Goal: Task Accomplishment & Management: Manage account settings

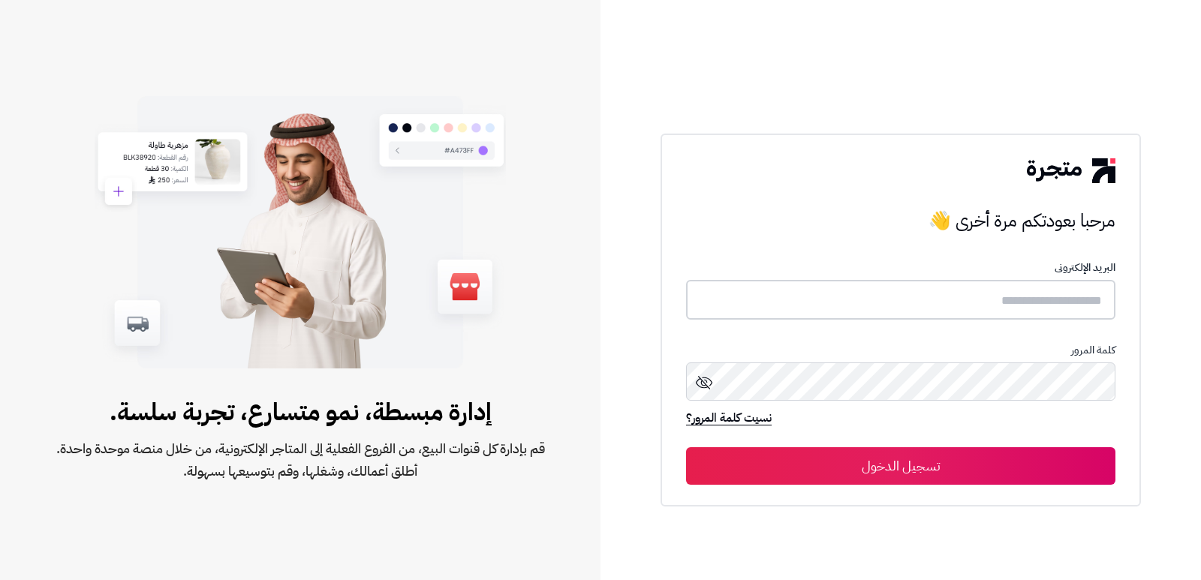
click at [996, 315] on input "text" at bounding box center [900, 300] width 429 height 40
type input "*"
type input "**********"
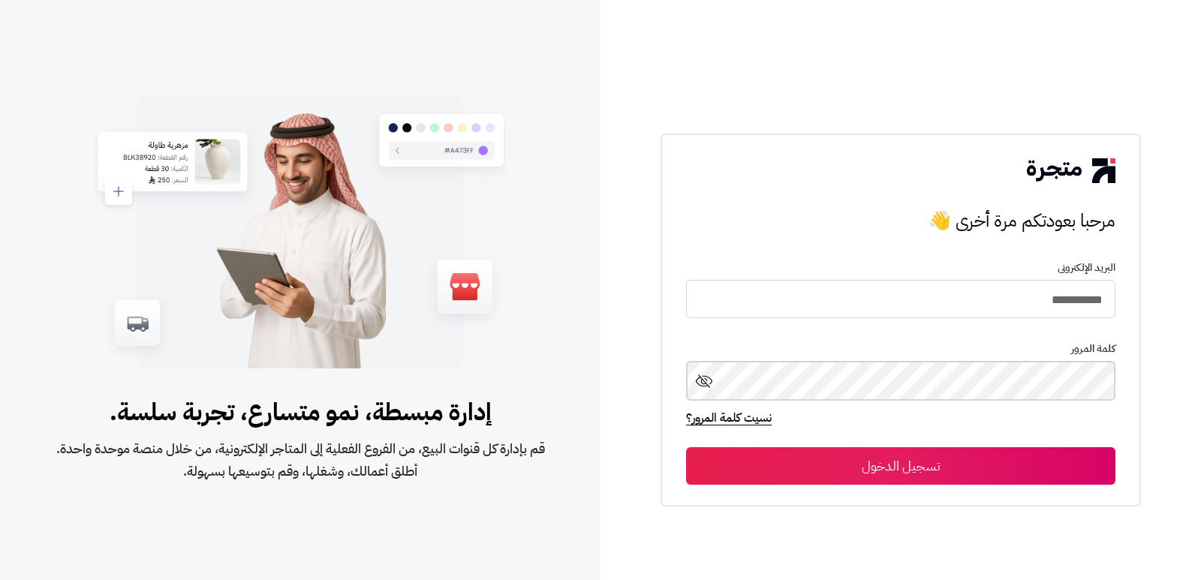
click at [686, 447] on button "تسجيل الدخول" at bounding box center [900, 466] width 429 height 38
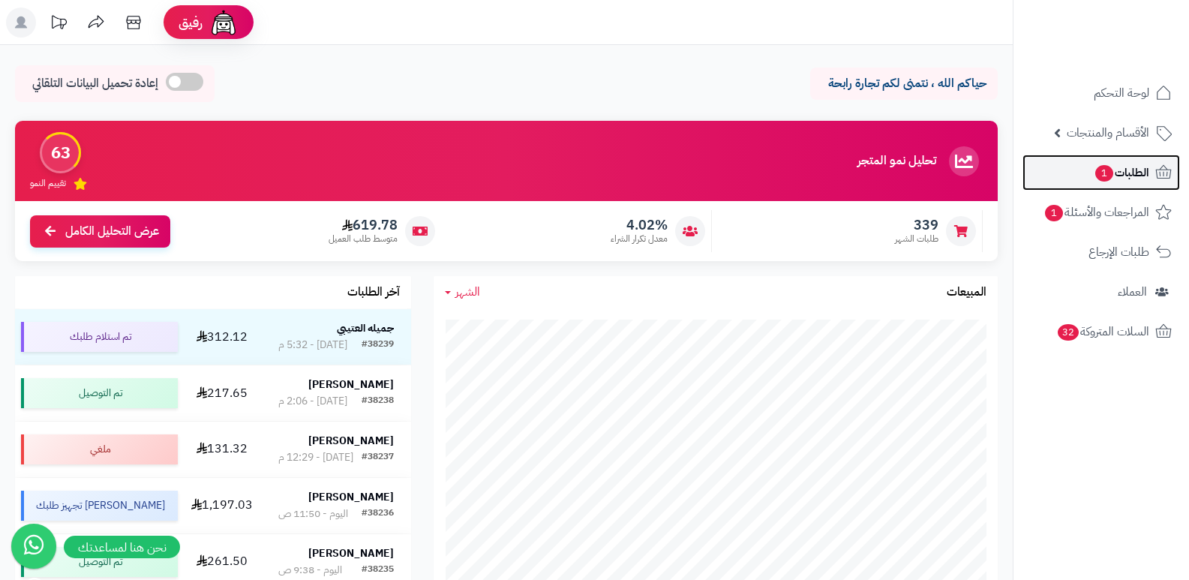
click at [1126, 172] on span "الطلبات 1" at bounding box center [1122, 172] width 56 height 21
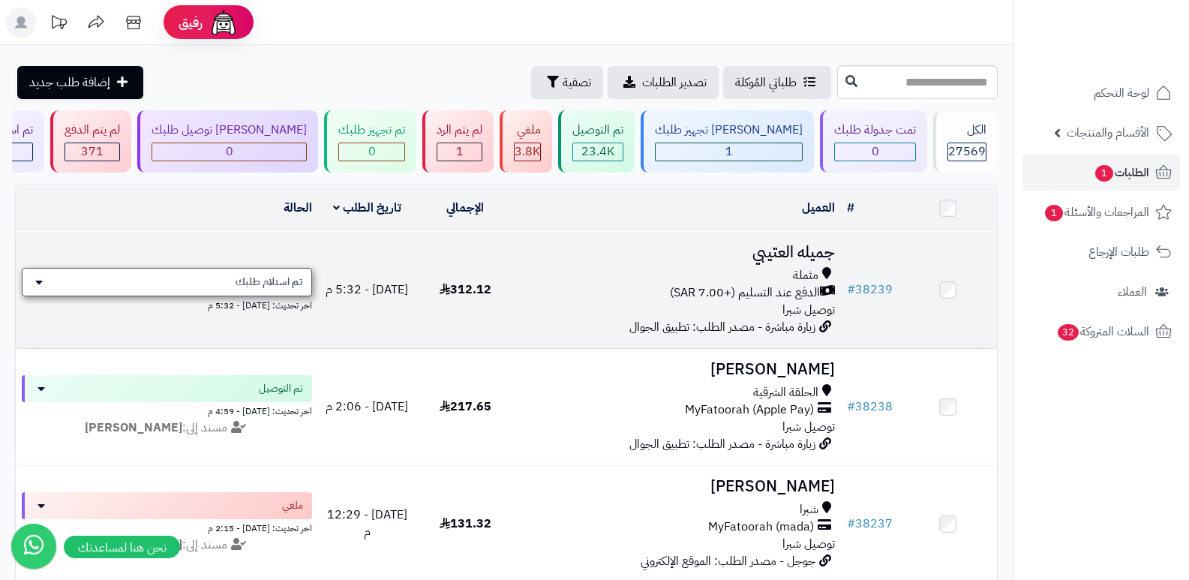
click at [197, 281] on div "تم استلام طلبك" at bounding box center [167, 282] width 290 height 29
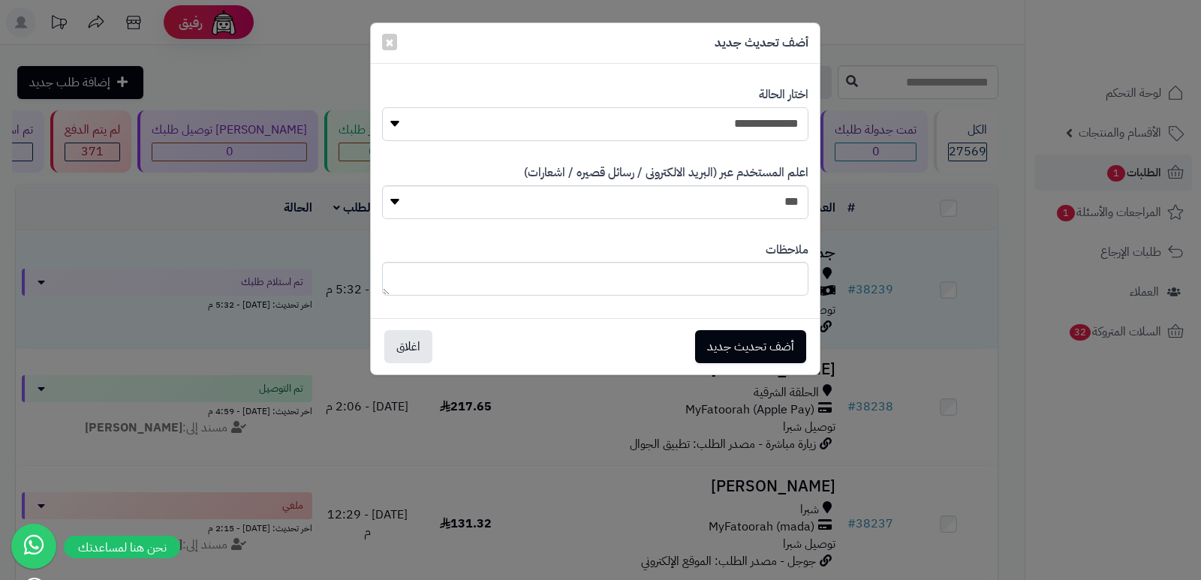
click at [733, 113] on select "**********" at bounding box center [595, 124] width 426 height 34
select select "*"
click at [382, 107] on select "**********" at bounding box center [595, 124] width 426 height 34
click at [759, 356] on button "أضف تحديث جديد" at bounding box center [750, 345] width 111 height 33
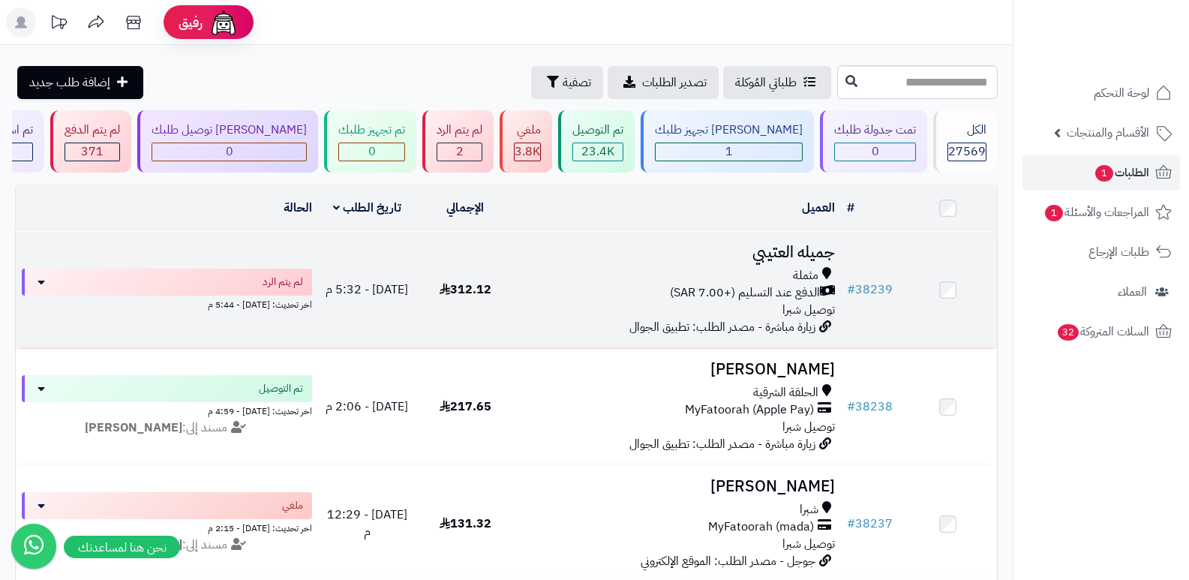
click at [771, 261] on h3 "جميله العتيبي" at bounding box center [678, 252] width 315 height 17
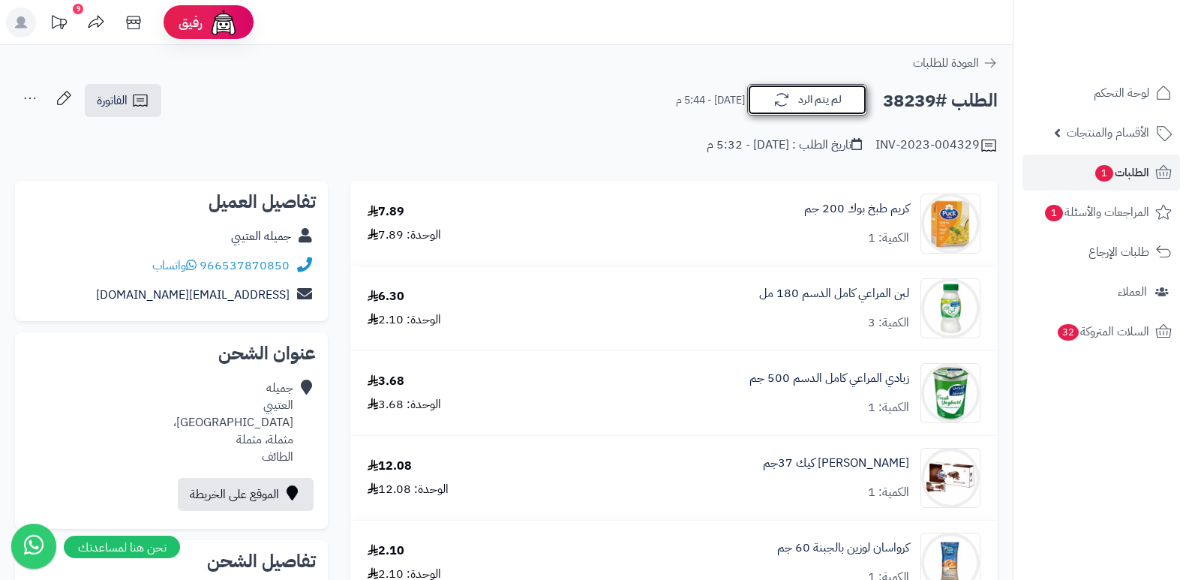
click at [783, 89] on button "لم يتم الرد" at bounding box center [807, 100] width 120 height 32
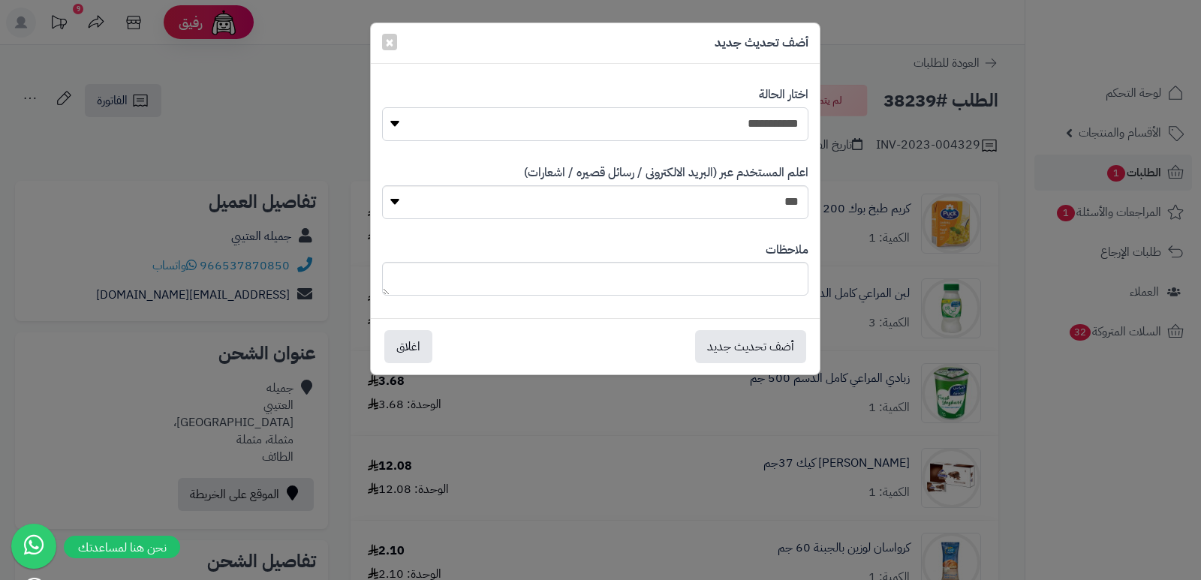
click at [750, 123] on select "**********" at bounding box center [595, 124] width 426 height 34
select select "*"
click at [382, 107] on select "**********" at bounding box center [595, 124] width 426 height 34
click at [782, 347] on button "أضف تحديث جديد" at bounding box center [750, 345] width 111 height 33
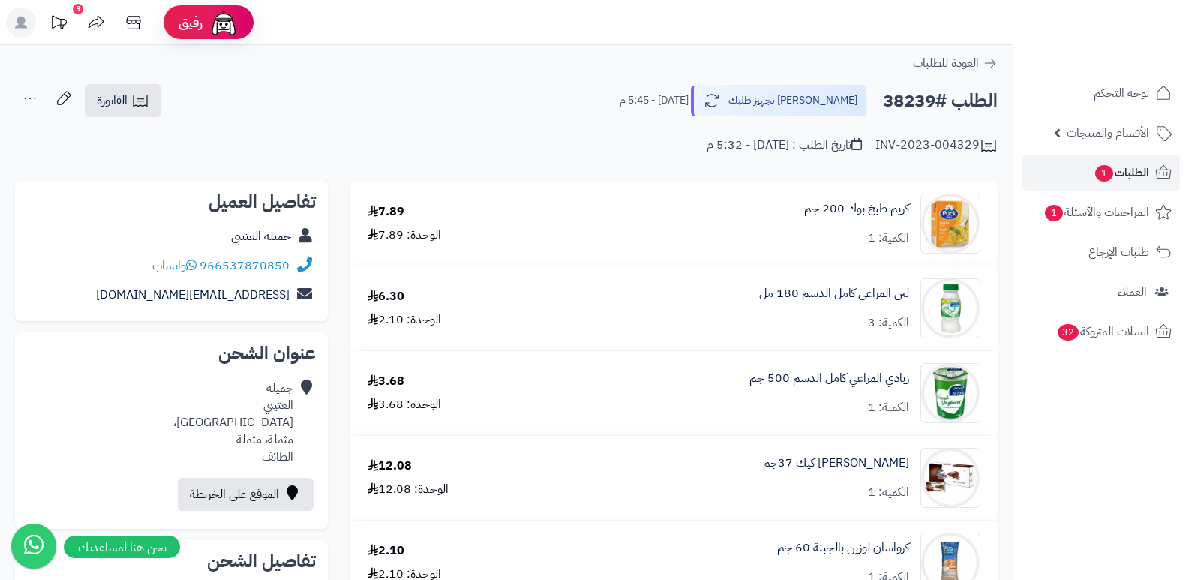
click at [30, 96] on icon at bounding box center [30, 98] width 30 height 30
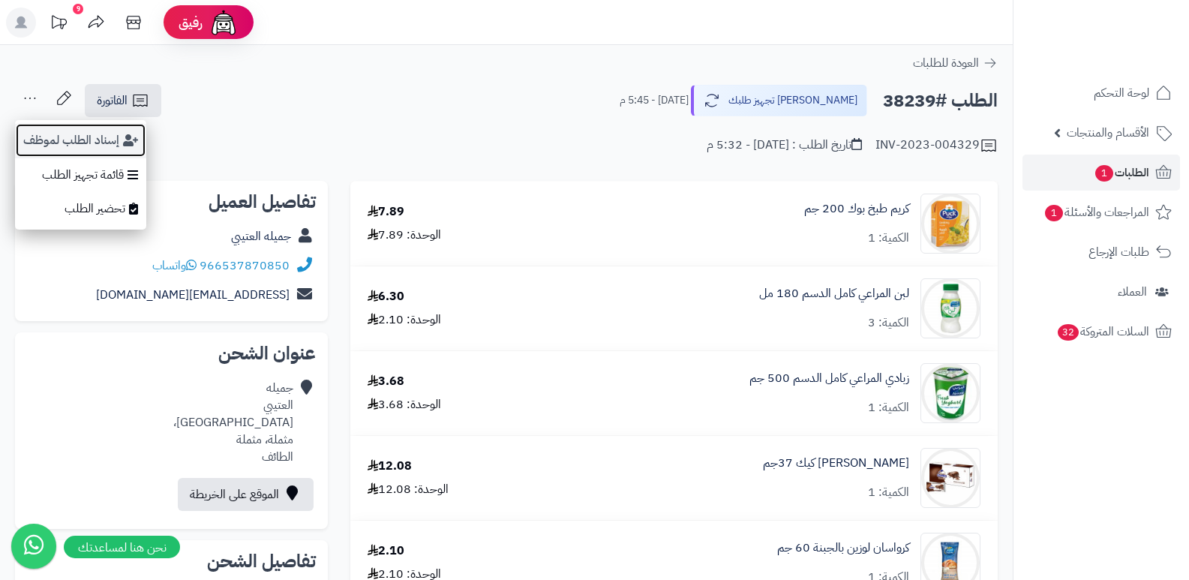
click at [48, 140] on button "إسناد الطلب لموظف" at bounding box center [80, 140] width 131 height 35
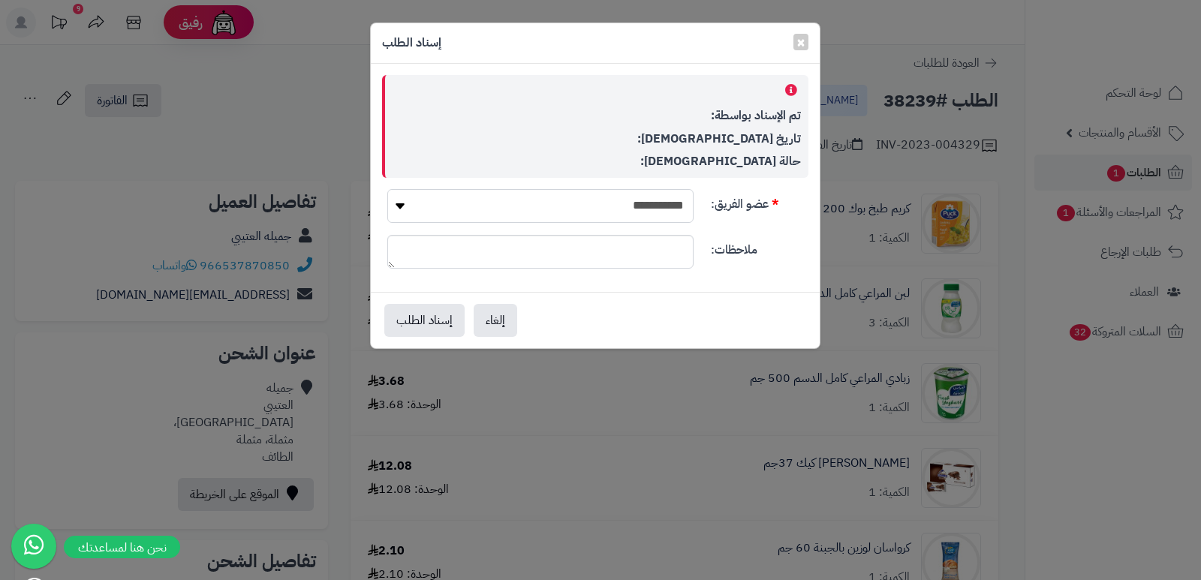
click at [609, 202] on select "**********" at bounding box center [540, 206] width 306 height 34
select select "**"
click at [387, 189] on select "**********" at bounding box center [540, 206] width 306 height 34
click at [430, 315] on button "إسناد الطلب" at bounding box center [424, 319] width 80 height 33
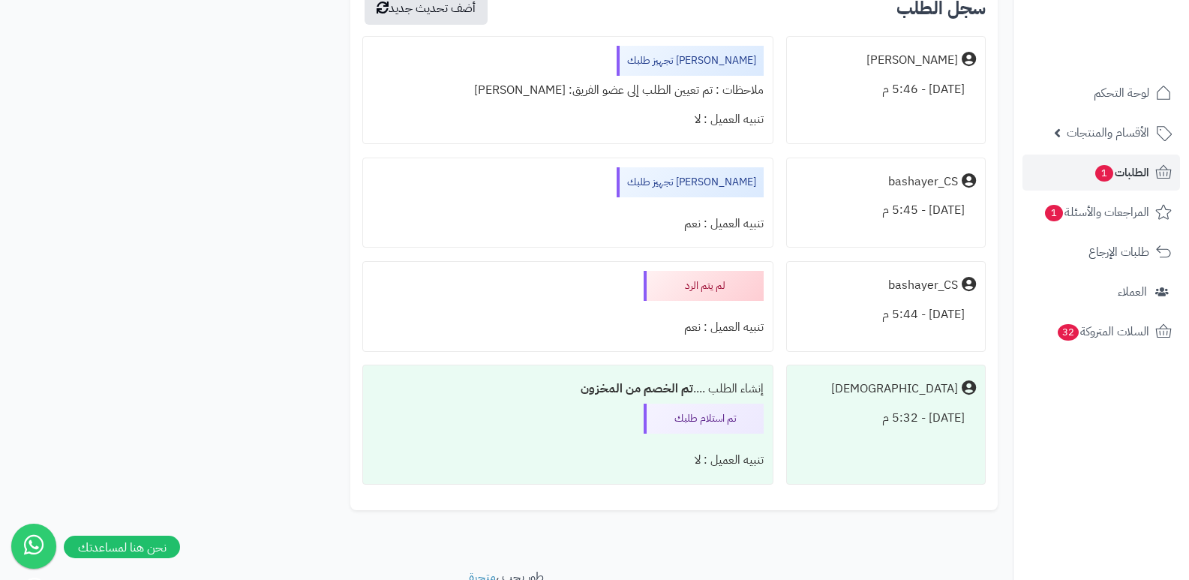
scroll to position [2058, 0]
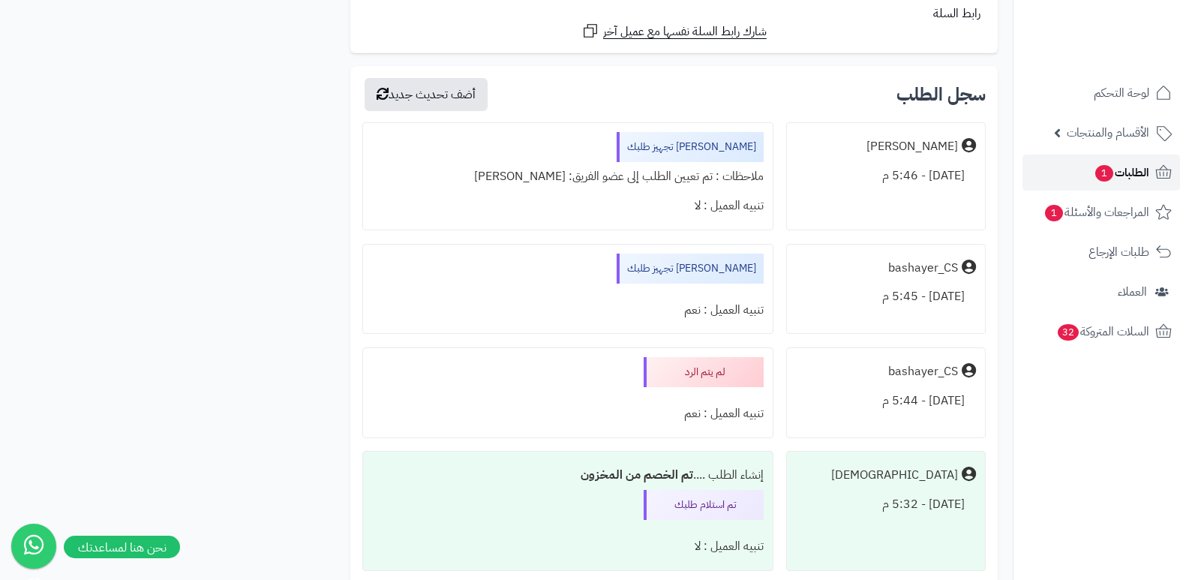
click at [1123, 173] on span "الطلبات 1" at bounding box center [1122, 172] width 56 height 21
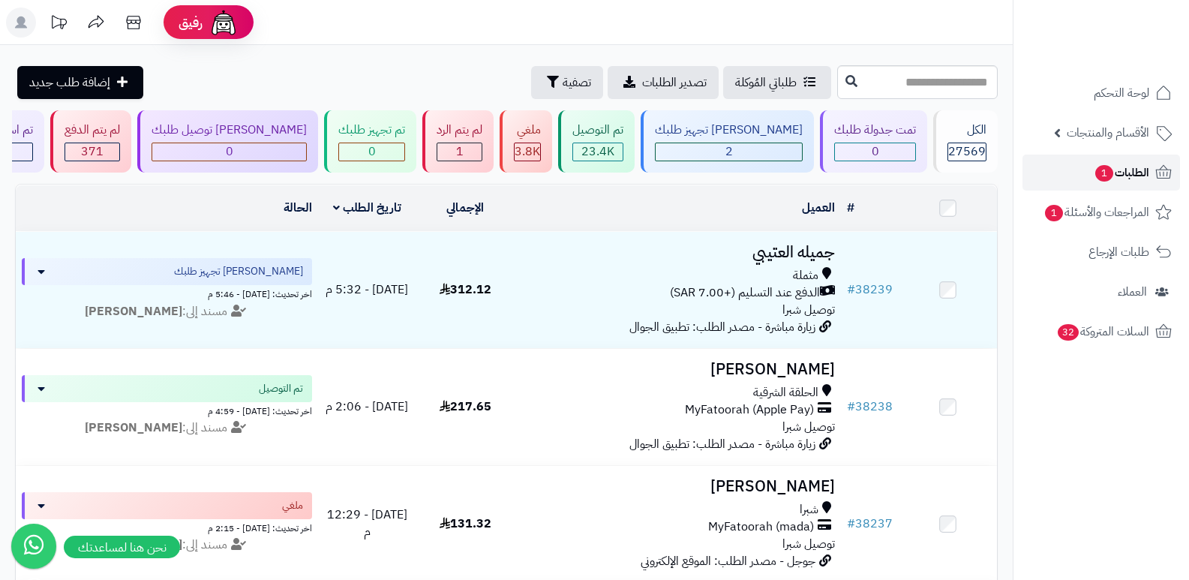
click at [1133, 167] on span "الطلبات 1" at bounding box center [1122, 172] width 56 height 21
click at [1140, 166] on span "الطلبات 1" at bounding box center [1122, 172] width 56 height 21
click at [1100, 167] on span "1" at bounding box center [1104, 173] width 18 height 17
click at [1129, 169] on span "الطلبات 1" at bounding box center [1122, 172] width 56 height 21
click at [1129, 167] on span "الطلبات" at bounding box center [1132, 172] width 35 height 21
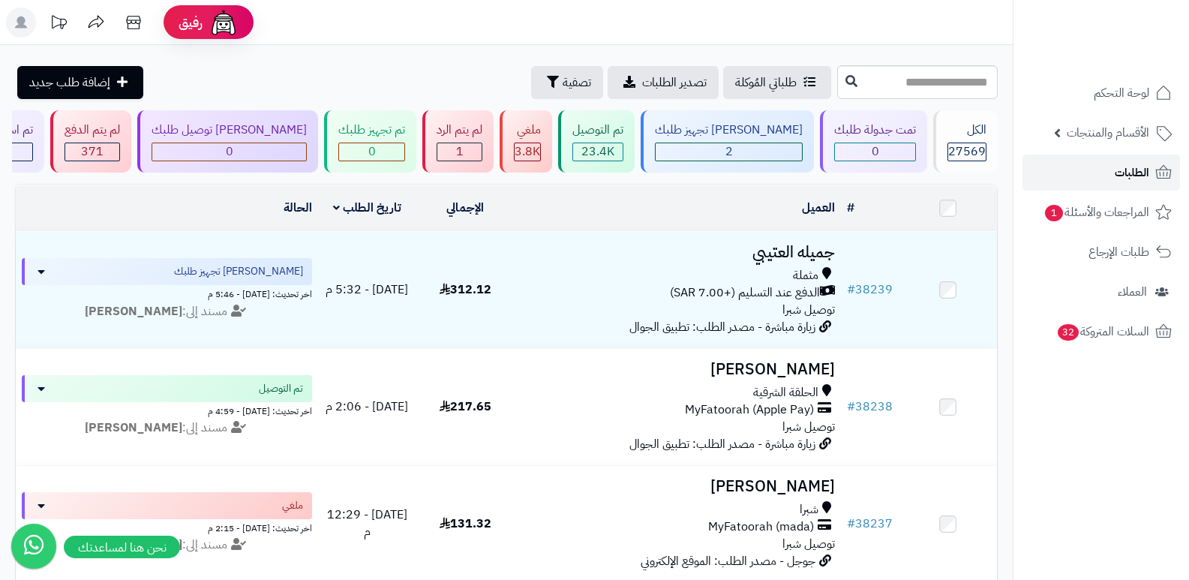
click at [1119, 164] on span "الطلبات" at bounding box center [1132, 172] width 35 height 21
click at [1136, 171] on span "الطلبات" at bounding box center [1132, 172] width 35 height 21
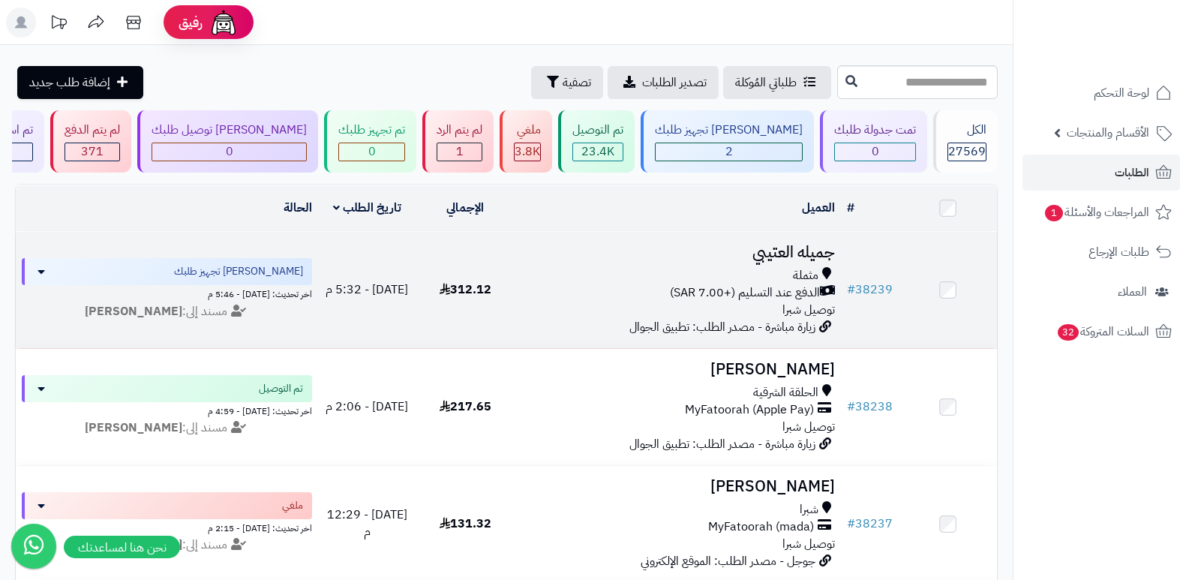
click at [765, 252] on h3 "جميله العتيبي" at bounding box center [678, 252] width 315 height 17
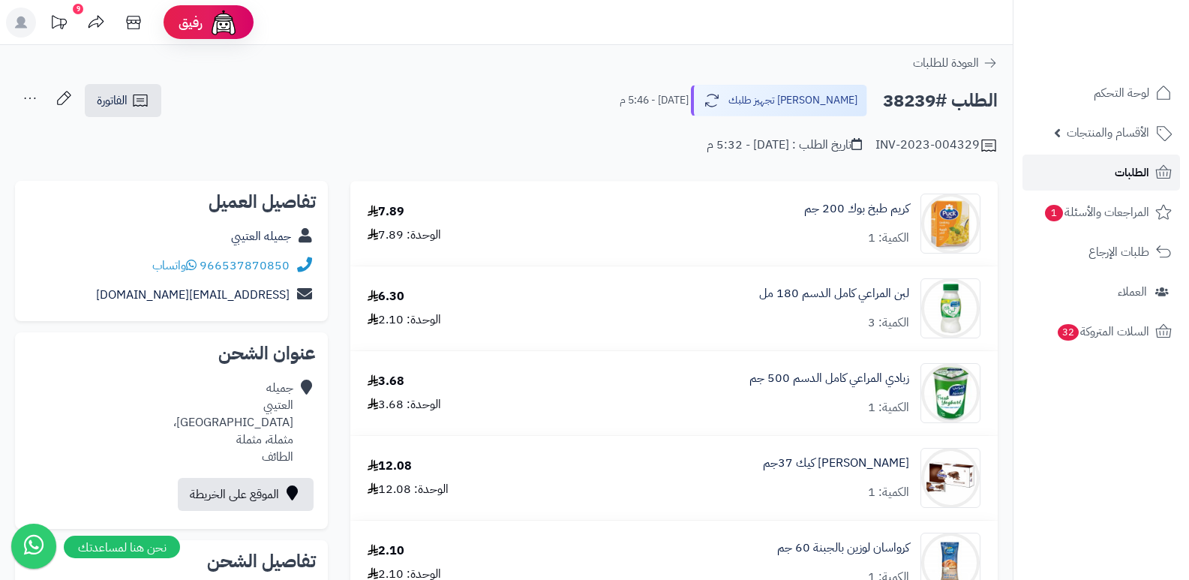
click at [1140, 174] on span "الطلبات" at bounding box center [1132, 172] width 35 height 21
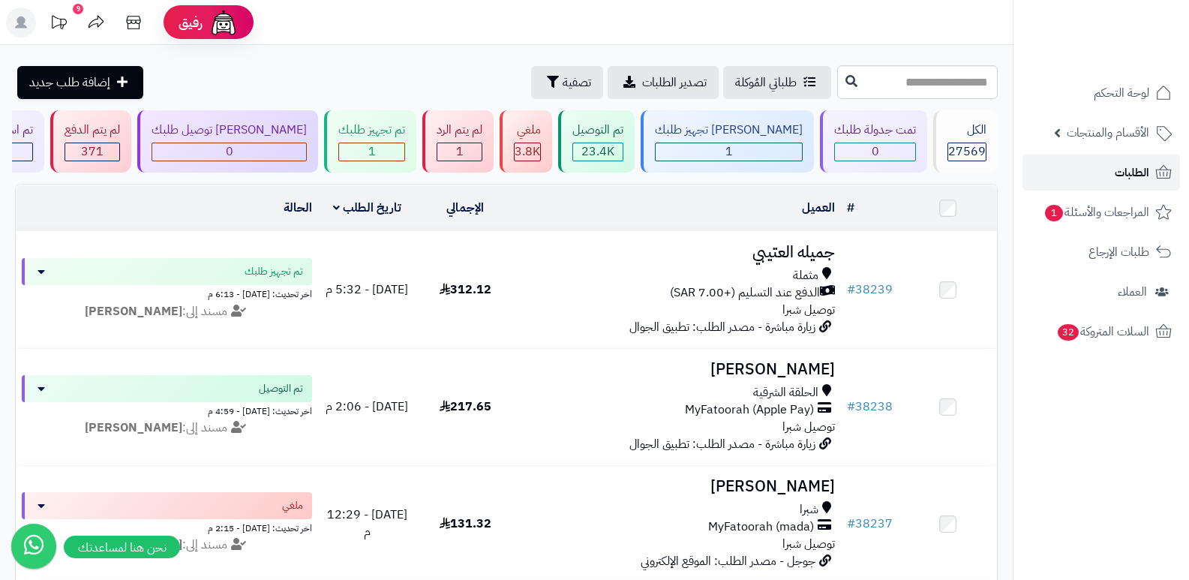
click at [1132, 179] on span "الطلبات" at bounding box center [1132, 172] width 35 height 21
click at [1129, 167] on span "الطلبات" at bounding box center [1132, 172] width 35 height 21
click at [1135, 171] on span "الطلبات" at bounding box center [1132, 172] width 35 height 21
click at [1102, 163] on link "الطلبات" at bounding box center [1102, 173] width 158 height 36
click at [1129, 170] on span "الطلبات" at bounding box center [1132, 172] width 35 height 21
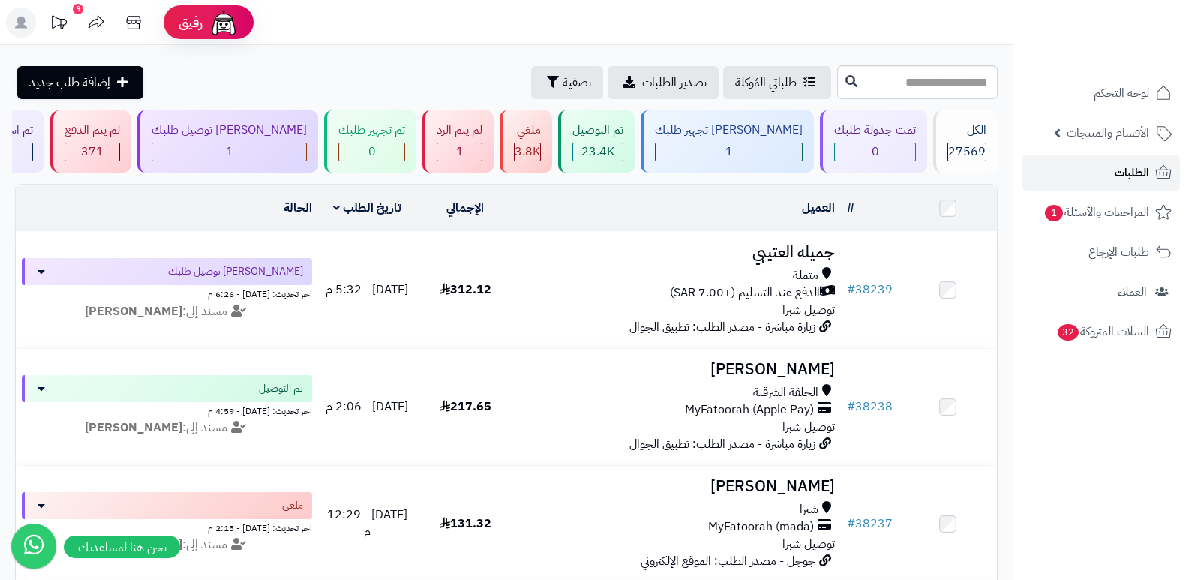
click at [1134, 164] on span "الطلبات" at bounding box center [1132, 172] width 35 height 21
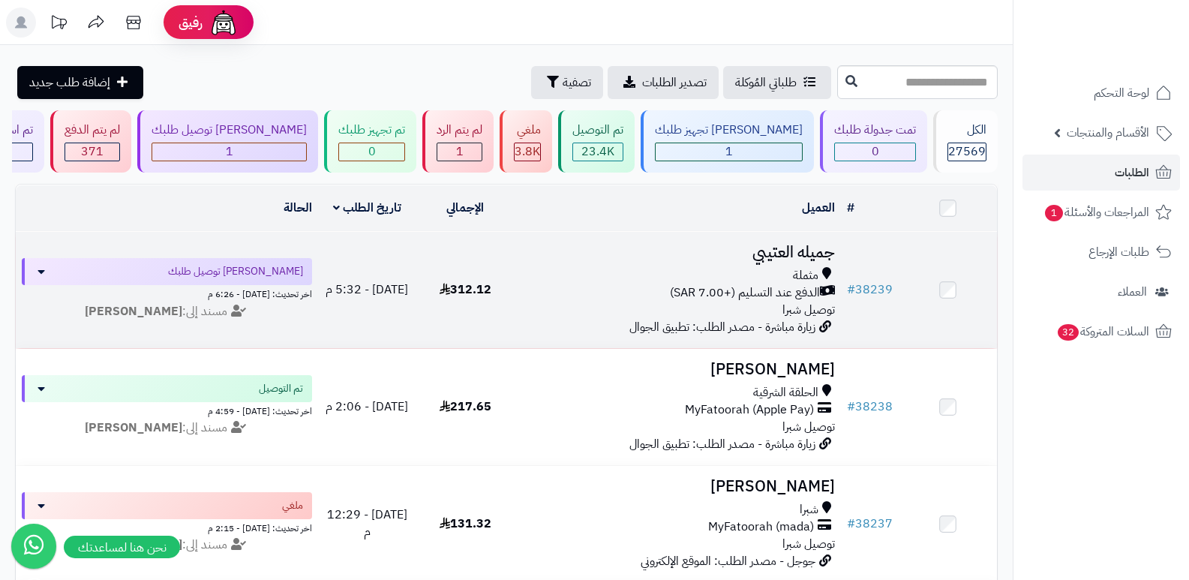
click at [810, 250] on h3 "جميله العتيبي" at bounding box center [678, 252] width 315 height 17
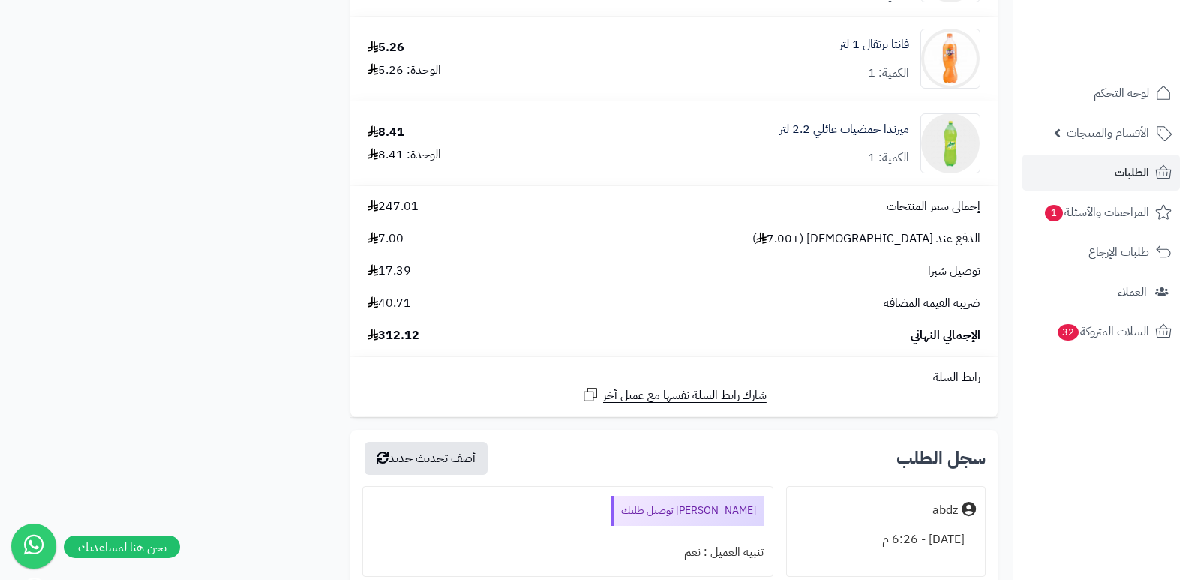
scroll to position [1876, 0]
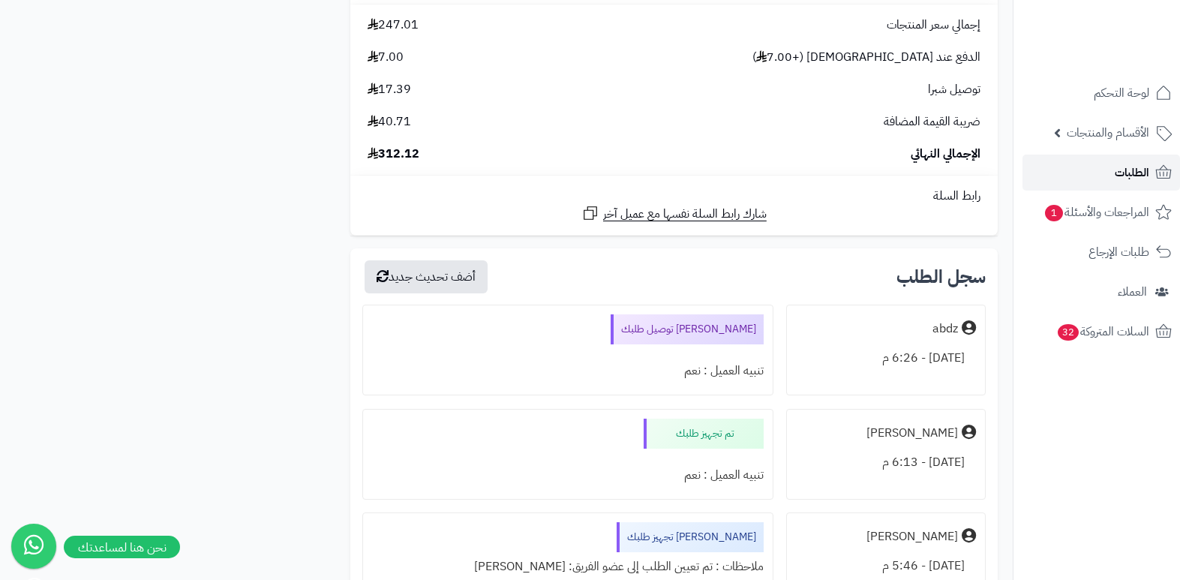
click at [1120, 161] on link "الطلبات" at bounding box center [1102, 173] width 158 height 36
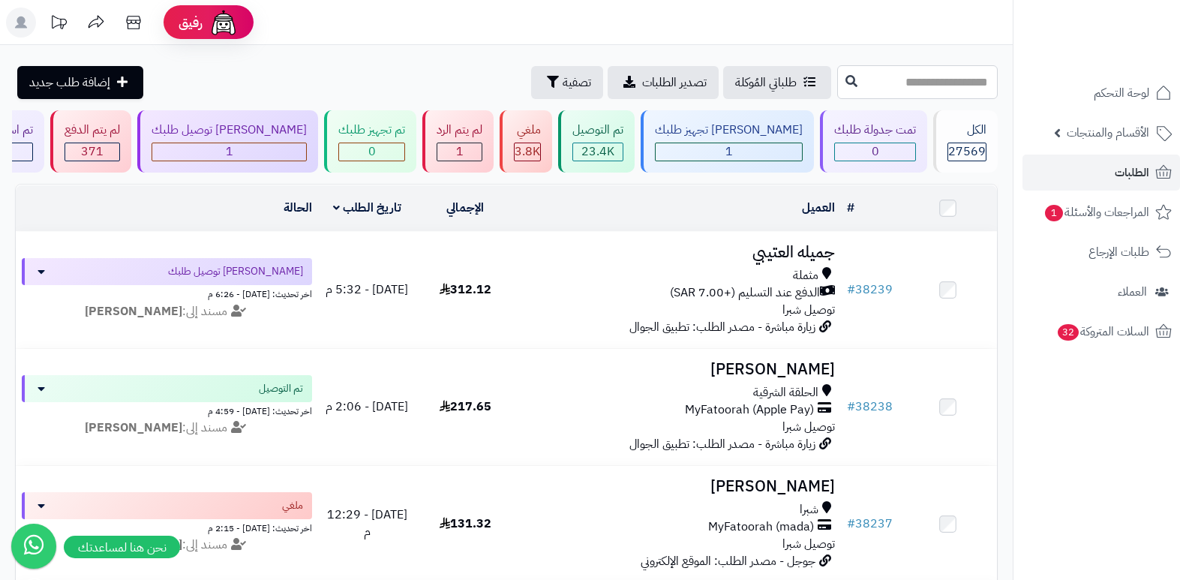
paste input "*****"
type input "*****"
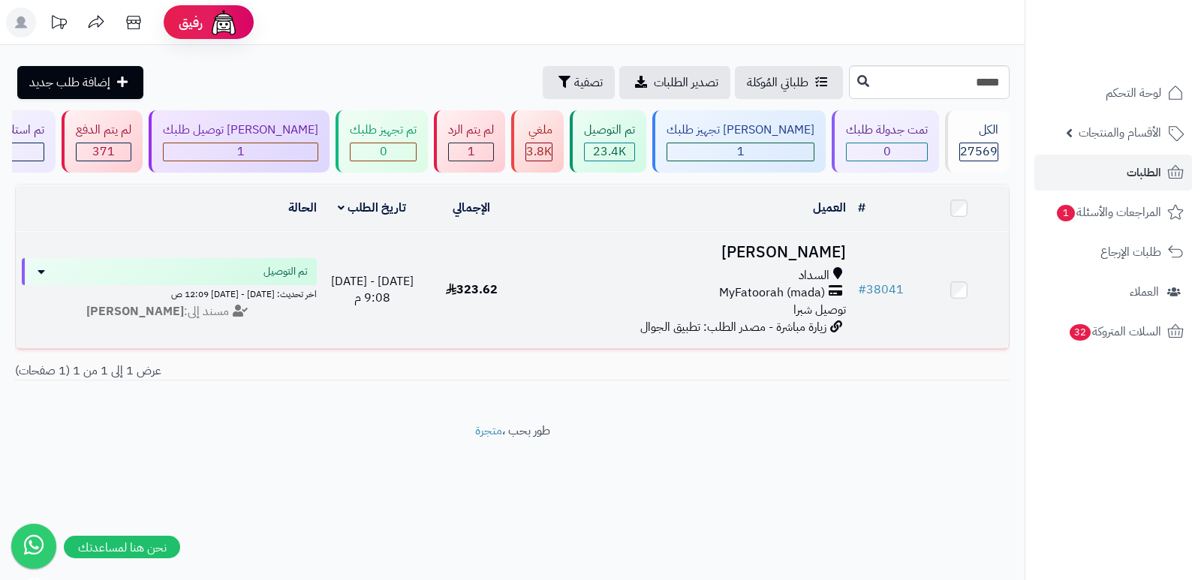
click at [795, 257] on h3 "[PERSON_NAME]" at bounding box center [686, 252] width 319 height 17
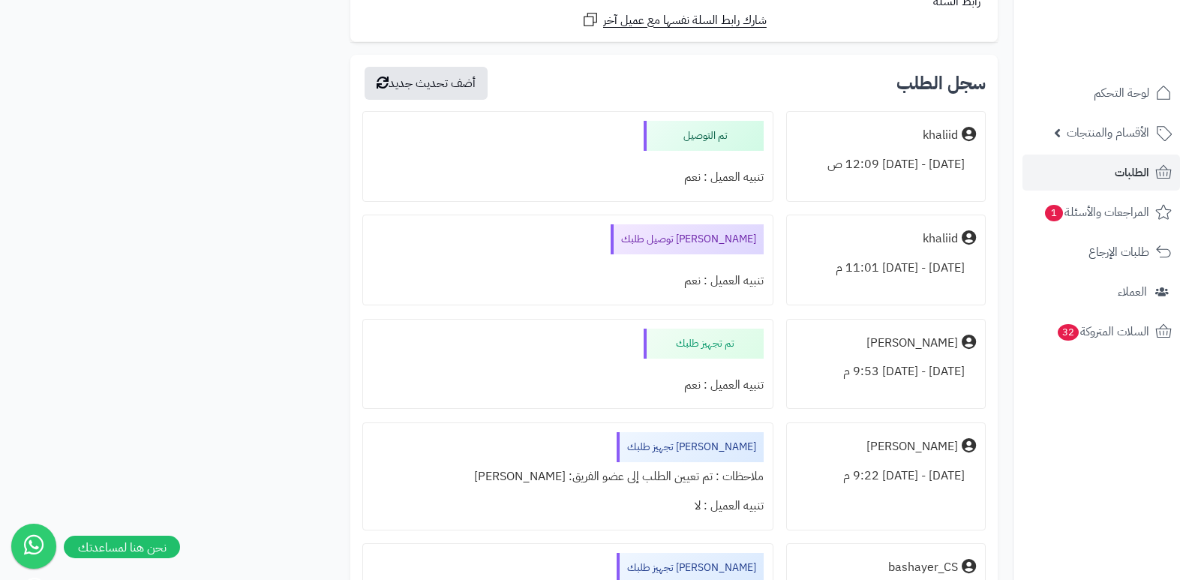
scroll to position [1951, 0]
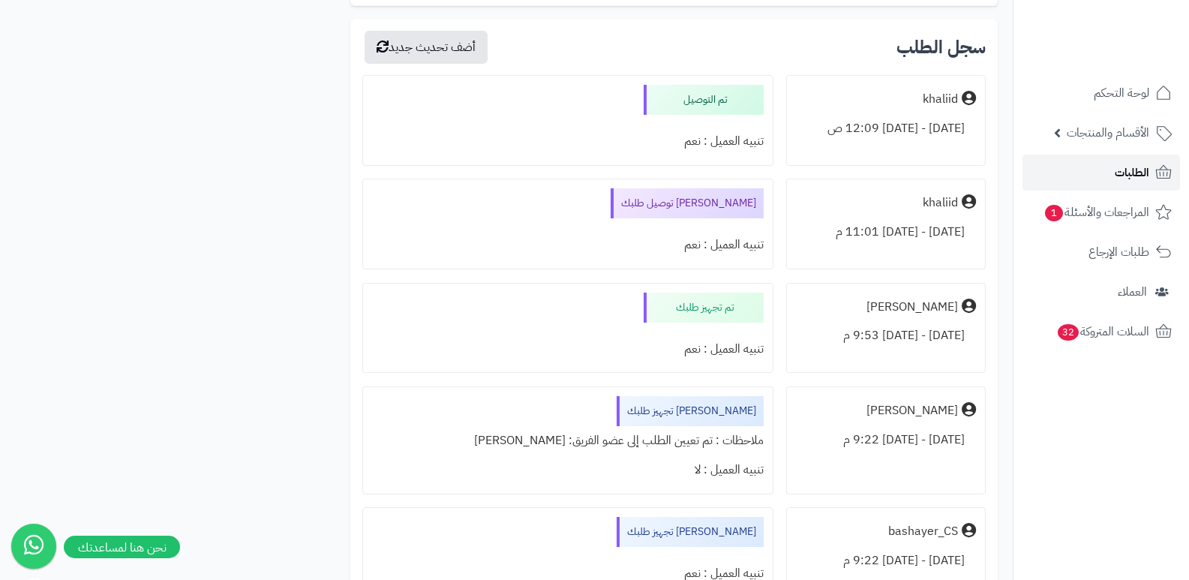
click at [1148, 175] on span "الطلبات" at bounding box center [1132, 172] width 35 height 21
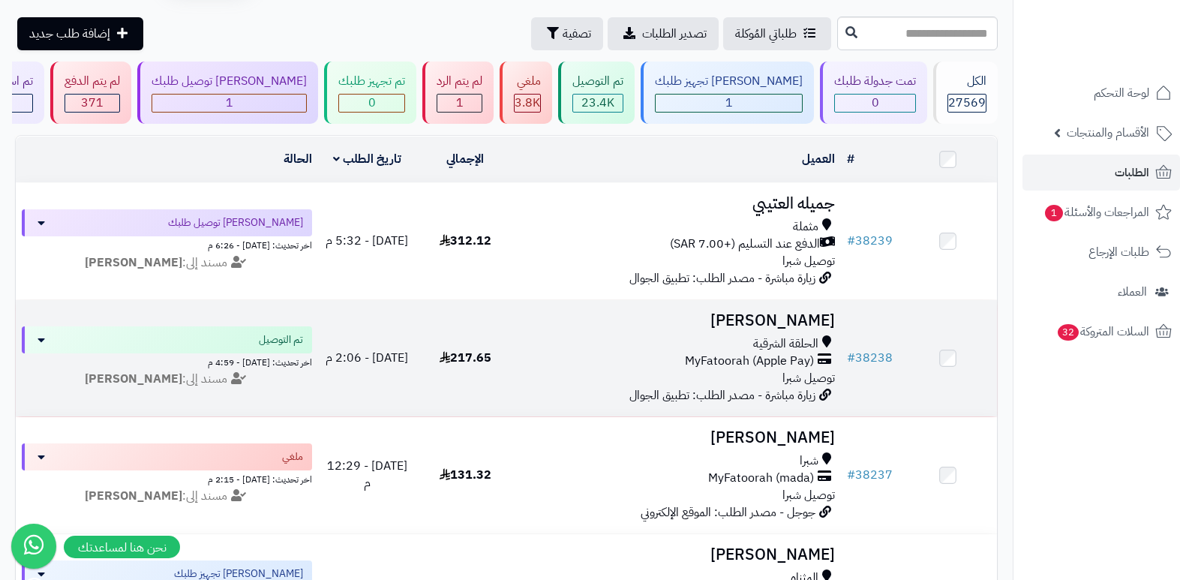
scroll to position [75, 0]
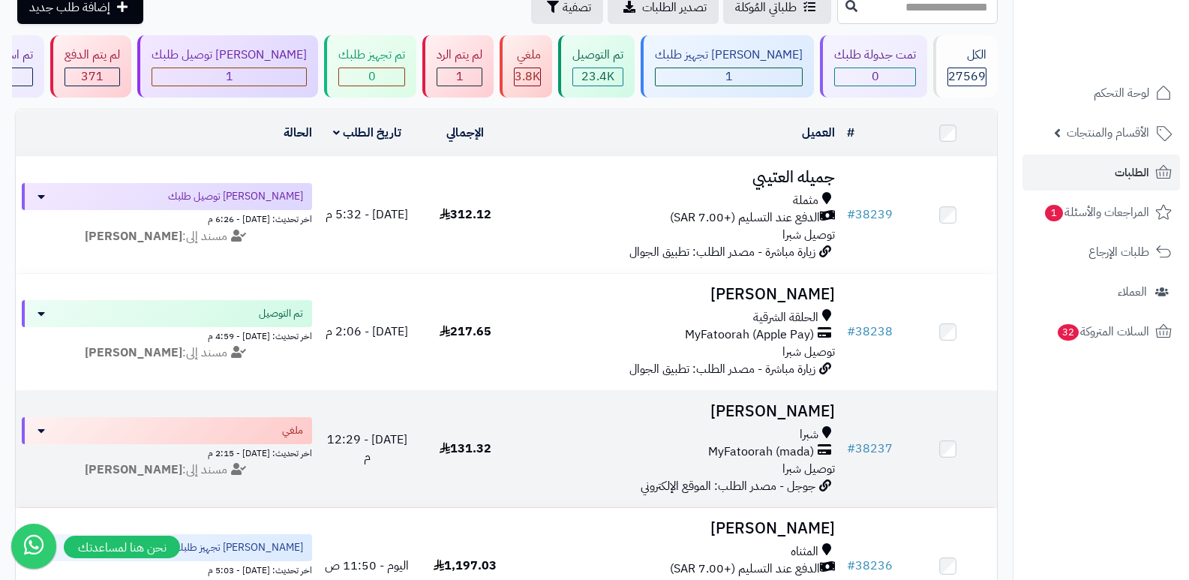
click at [805, 403] on h3 "[PERSON_NAME]" at bounding box center [678, 411] width 315 height 17
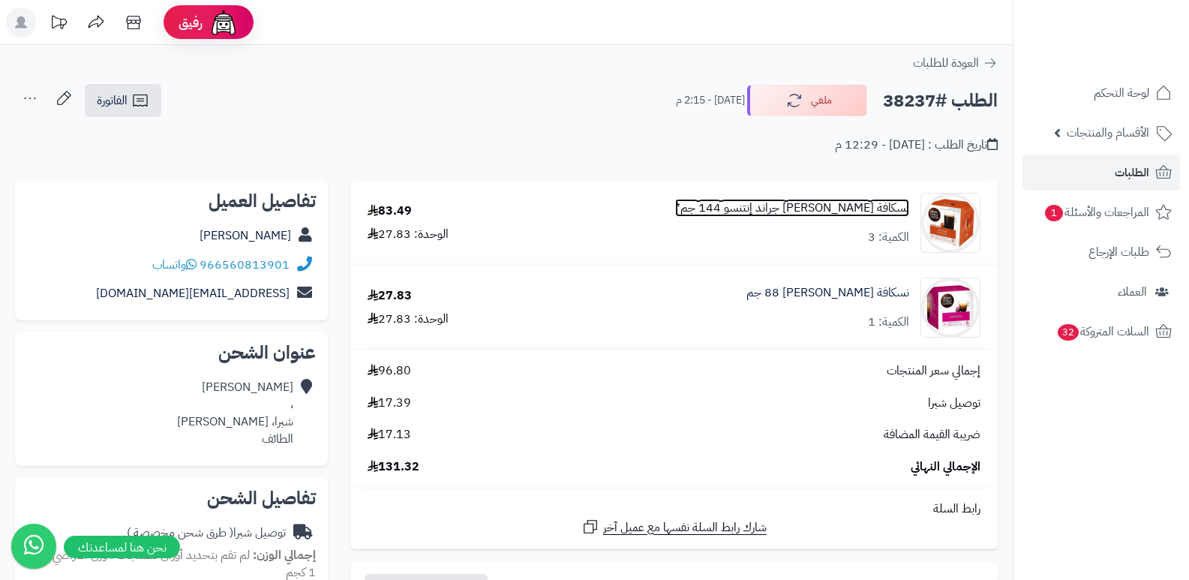
click at [851, 206] on link "نسكافة [PERSON_NAME] جراند إنتنسو 144 جم*" at bounding box center [792, 208] width 234 height 17
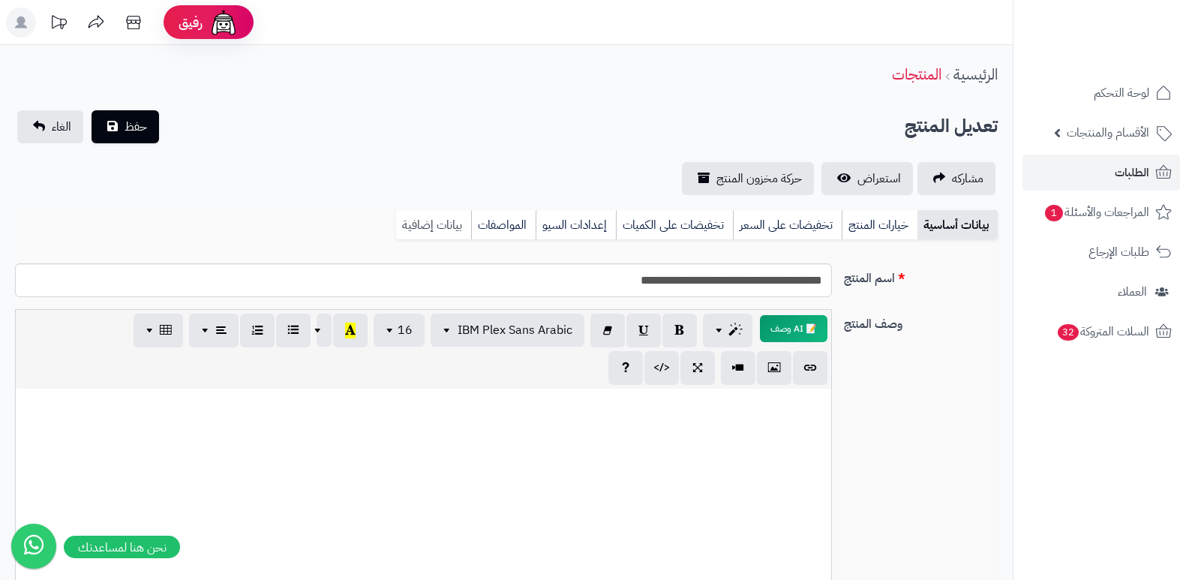
click at [434, 220] on link "بيانات إضافية" at bounding box center [433, 225] width 75 height 30
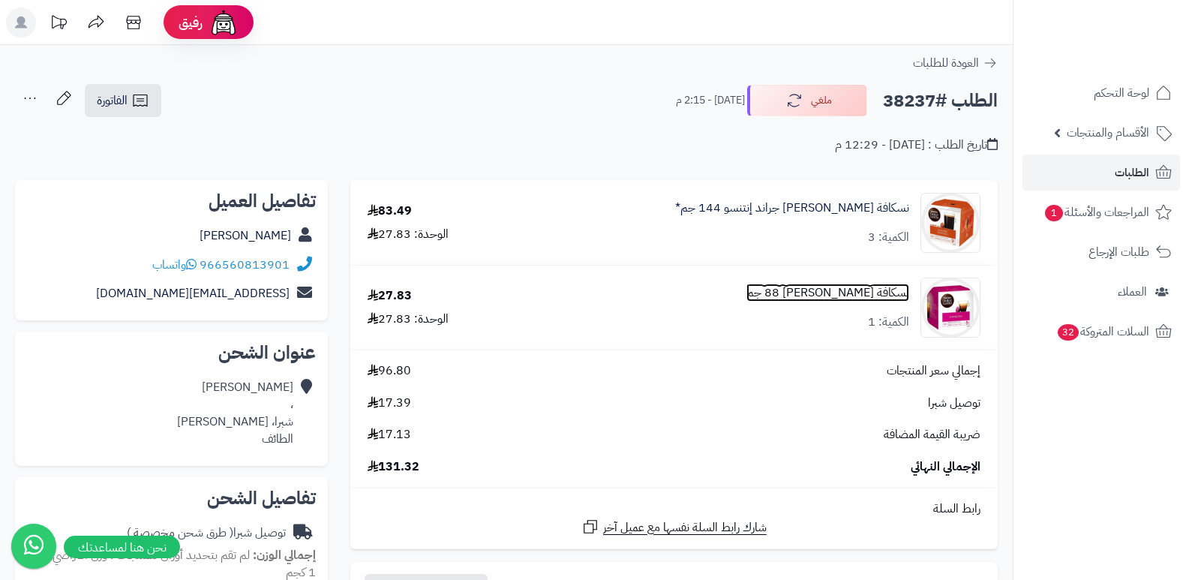
click at [866, 290] on link "نسكافة [PERSON_NAME] 88 جم" at bounding box center [828, 292] width 163 height 17
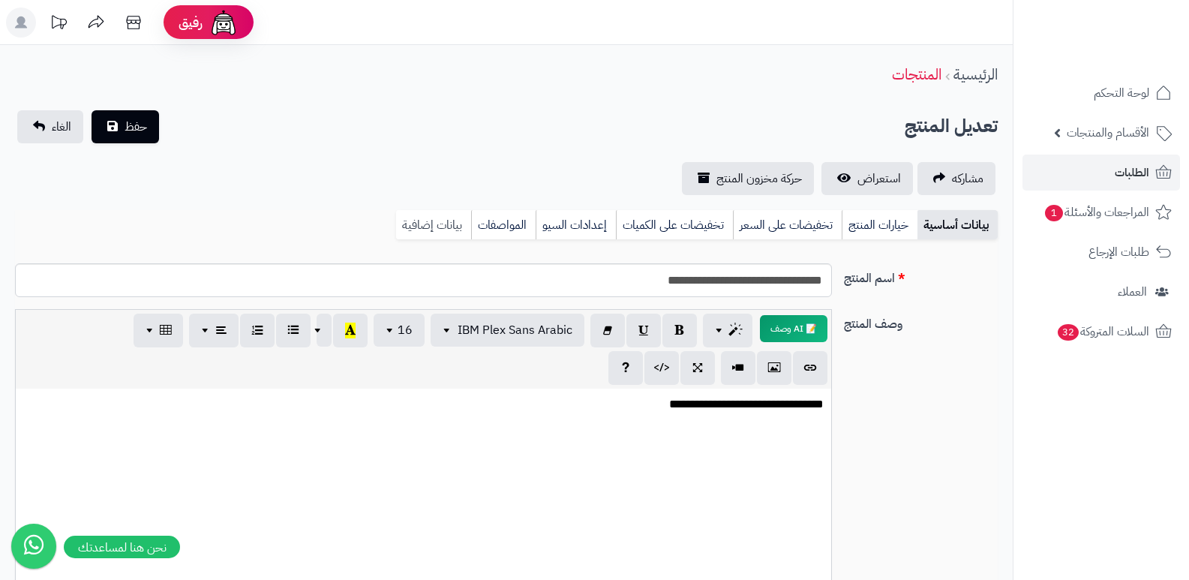
click at [440, 227] on link "بيانات إضافية" at bounding box center [433, 225] width 75 height 30
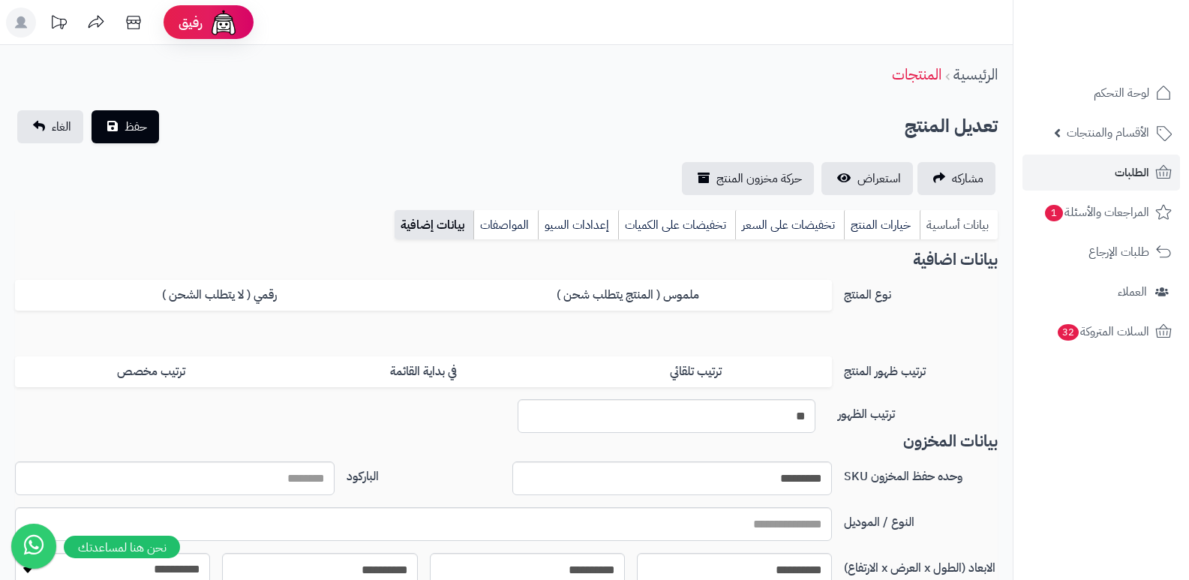
click at [988, 218] on link "بيانات أساسية" at bounding box center [959, 225] width 78 height 30
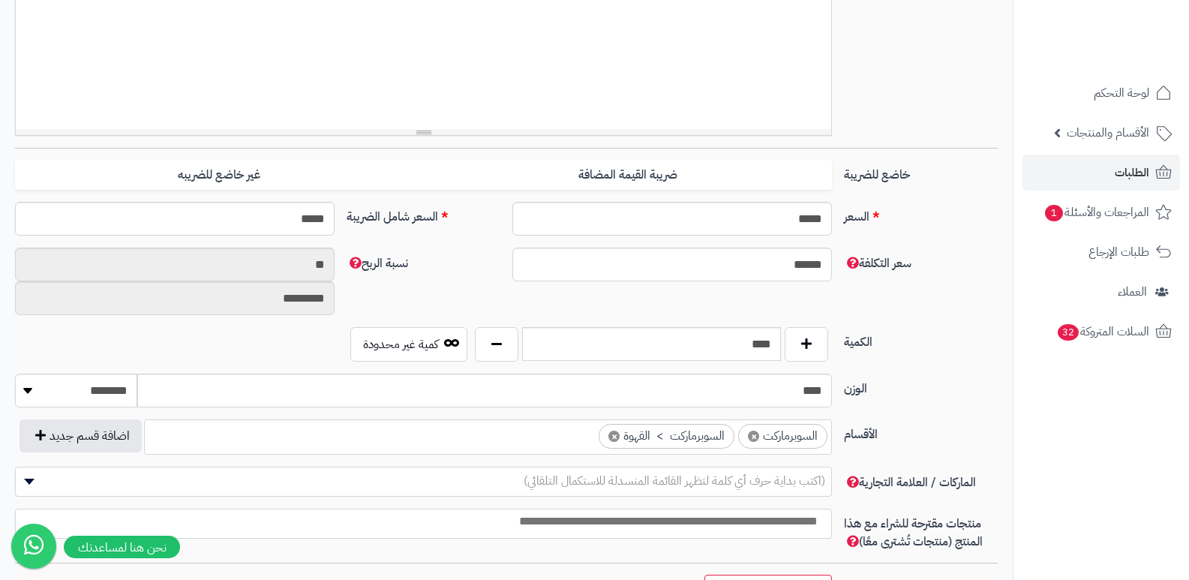
scroll to position [600, 0]
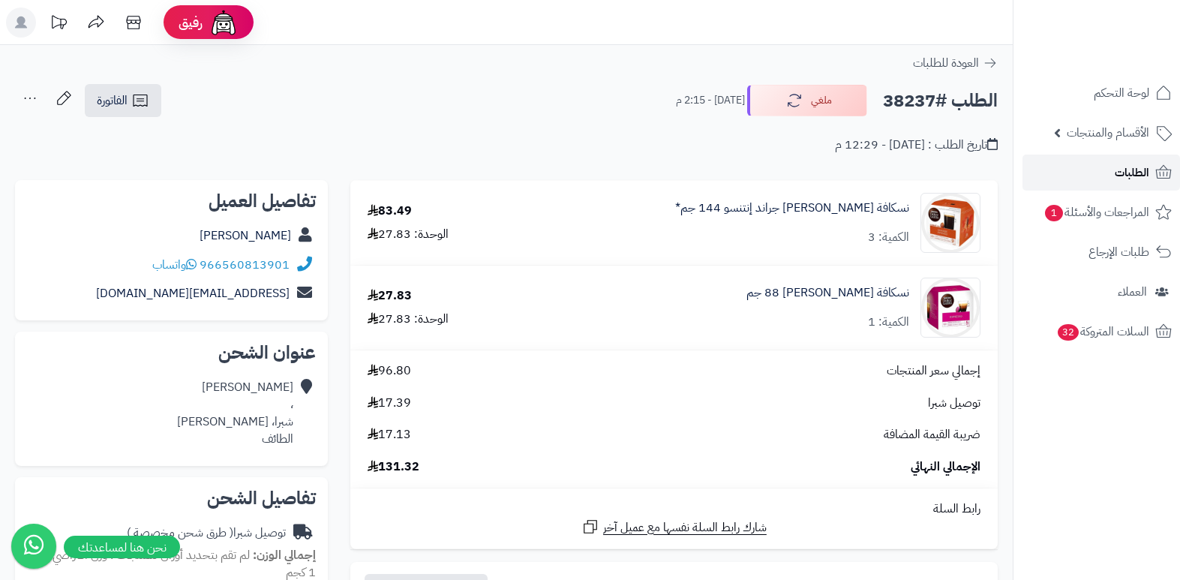
click at [1101, 170] on link "الطلبات" at bounding box center [1102, 173] width 158 height 36
